Goal: Feedback & Contribution: Leave review/rating

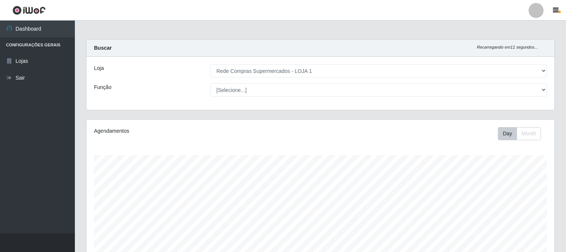
select select "158"
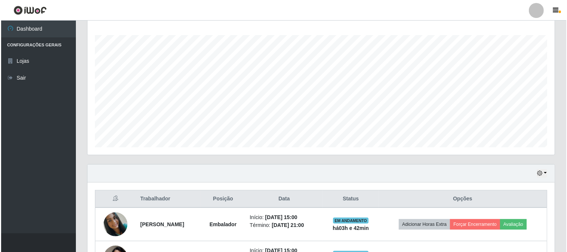
scroll to position [245, 0]
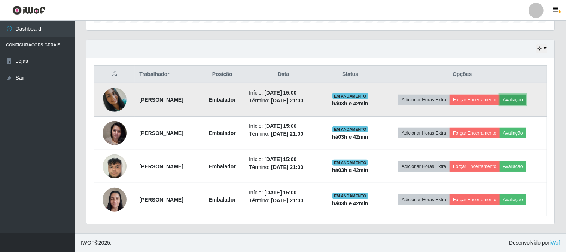
click at [524, 103] on button "Avaliação" at bounding box center [512, 100] width 27 height 10
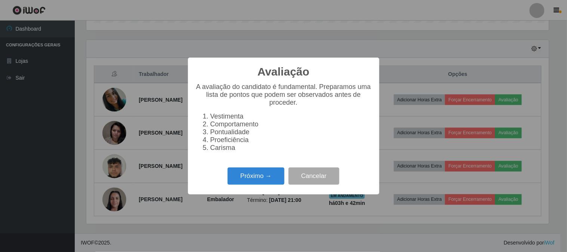
scroll to position [155, 463]
click at [255, 171] on button "Próximo →" at bounding box center [256, 177] width 57 height 18
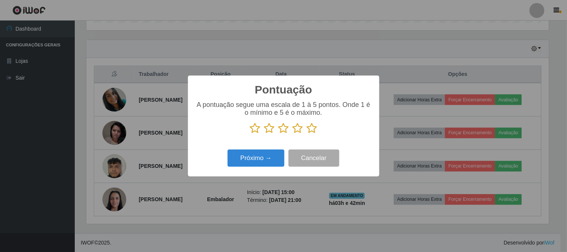
click at [313, 129] on icon at bounding box center [312, 128] width 10 height 11
click at [307, 134] on input "radio" at bounding box center [307, 134] width 0 height 0
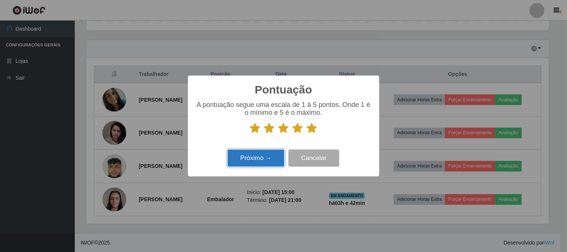
click at [254, 155] on button "Próximo →" at bounding box center [256, 159] width 57 height 18
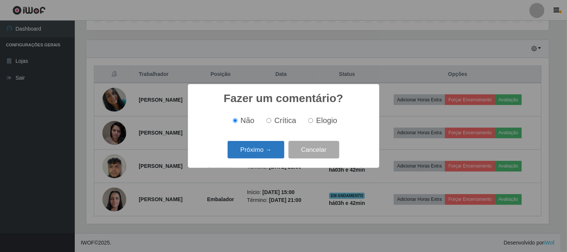
click at [255, 155] on button "Próximo →" at bounding box center [256, 150] width 57 height 18
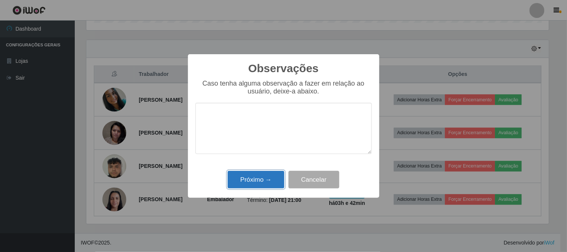
click at [245, 172] on button "Próximo →" at bounding box center [256, 180] width 57 height 18
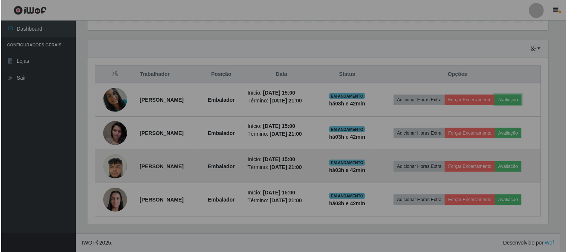
scroll to position [155, 468]
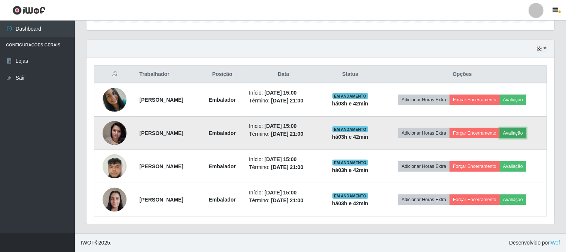
click at [516, 134] on button "Avaliação" at bounding box center [512, 133] width 27 height 10
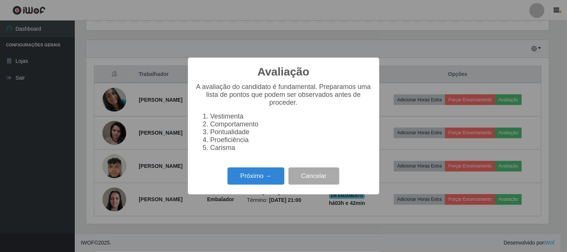
scroll to position [155, 463]
click at [241, 171] on button "Próximo →" at bounding box center [256, 177] width 57 height 18
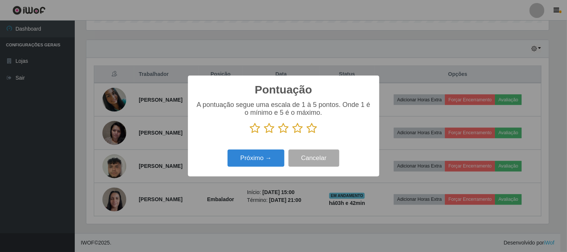
click at [313, 133] on icon at bounding box center [312, 128] width 10 height 11
click at [307, 134] on input "radio" at bounding box center [307, 134] width 0 height 0
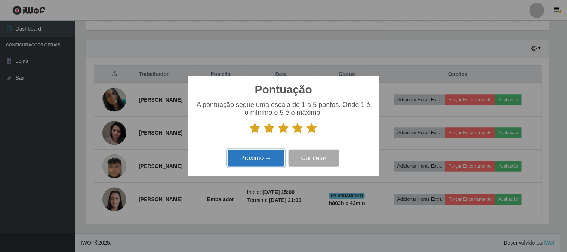
click at [250, 158] on button "Próximo →" at bounding box center [256, 159] width 57 height 18
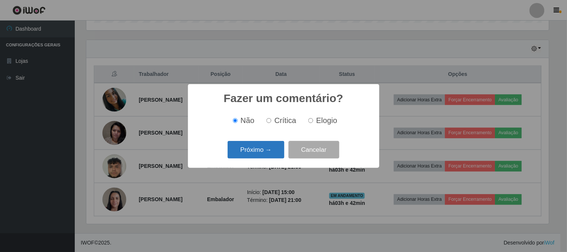
click at [253, 155] on button "Próximo →" at bounding box center [256, 150] width 57 height 18
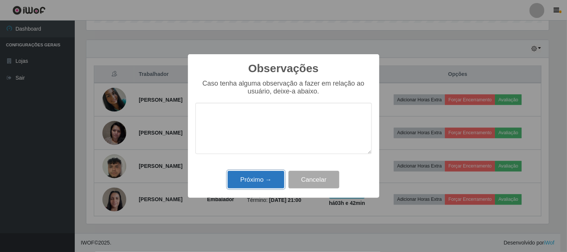
click at [267, 176] on button "Próximo →" at bounding box center [256, 180] width 57 height 18
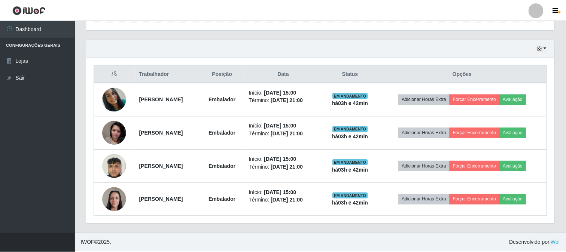
scroll to position [155, 468]
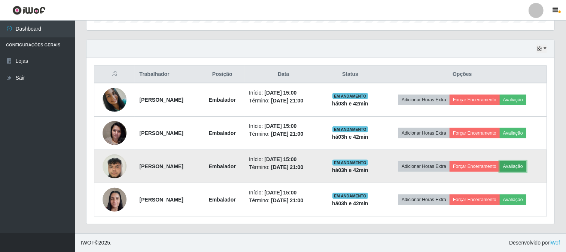
click at [515, 166] on button "Avaliação" at bounding box center [512, 166] width 27 height 10
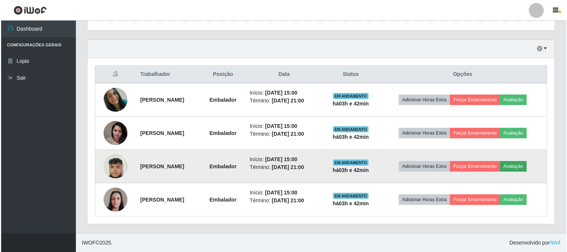
scroll to position [155, 463]
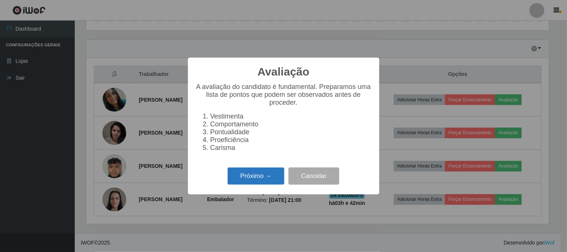
click at [276, 171] on button "Próximo →" at bounding box center [256, 177] width 57 height 18
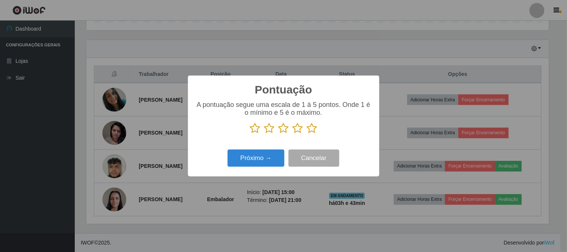
click at [312, 129] on icon at bounding box center [312, 128] width 10 height 11
click at [307, 134] on input "radio" at bounding box center [307, 134] width 0 height 0
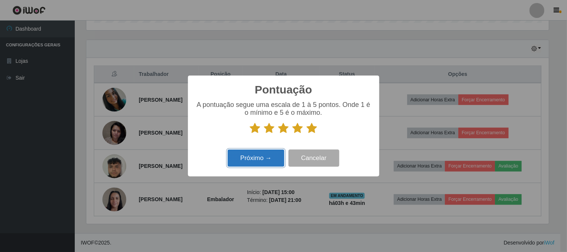
click at [255, 162] on button "Próximo →" at bounding box center [256, 159] width 57 height 18
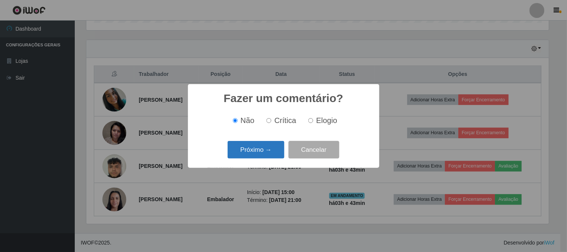
click at [262, 148] on button "Próximo →" at bounding box center [256, 150] width 57 height 18
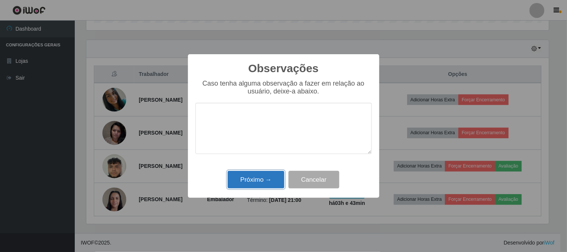
click at [271, 177] on button "Próximo →" at bounding box center [256, 180] width 57 height 18
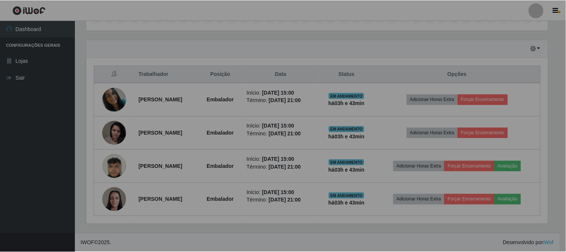
scroll to position [155, 468]
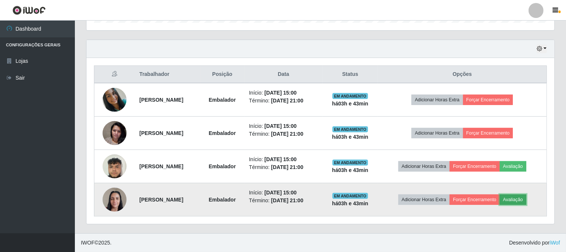
click at [509, 199] on button "Avaliação" at bounding box center [512, 200] width 27 height 10
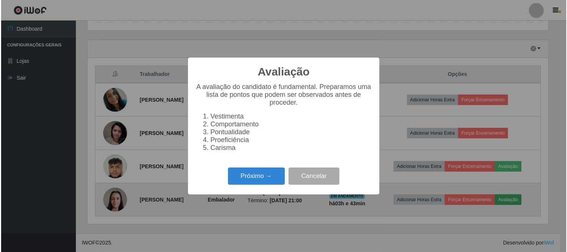
scroll to position [155, 463]
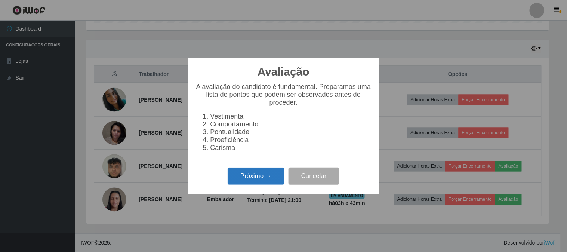
click at [272, 175] on button "Próximo →" at bounding box center [256, 177] width 57 height 18
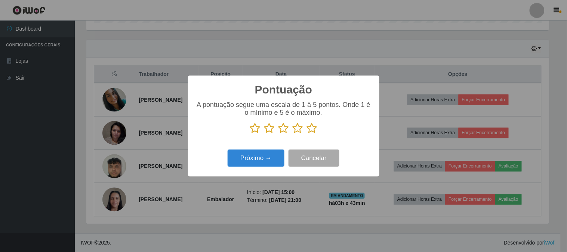
click at [312, 132] on icon at bounding box center [312, 128] width 10 height 11
click at [307, 134] on input "radio" at bounding box center [307, 134] width 0 height 0
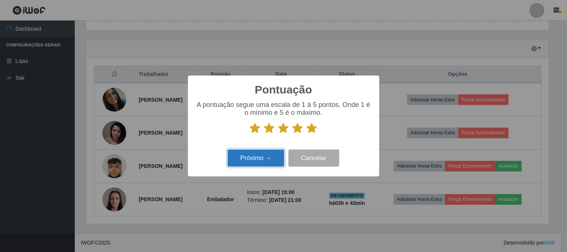
click at [265, 159] on button "Próximo →" at bounding box center [256, 159] width 57 height 18
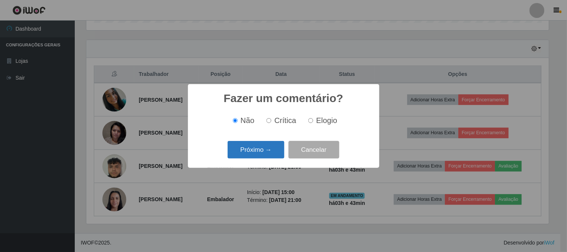
click at [266, 152] on button "Próximo →" at bounding box center [256, 150] width 57 height 18
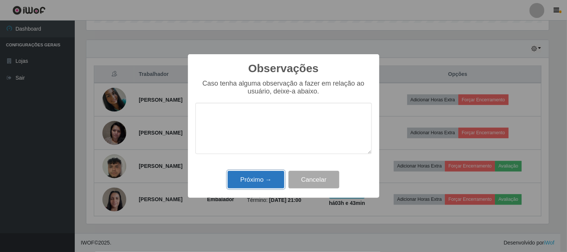
click at [278, 175] on button "Próximo →" at bounding box center [256, 180] width 57 height 18
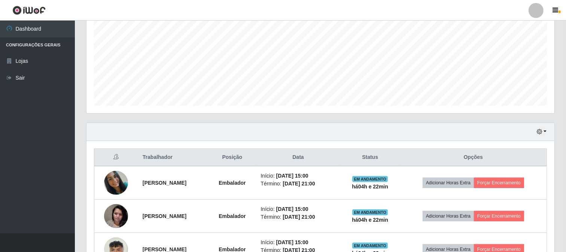
scroll to position [245, 0]
